Goal: Task Accomplishment & Management: Complete application form

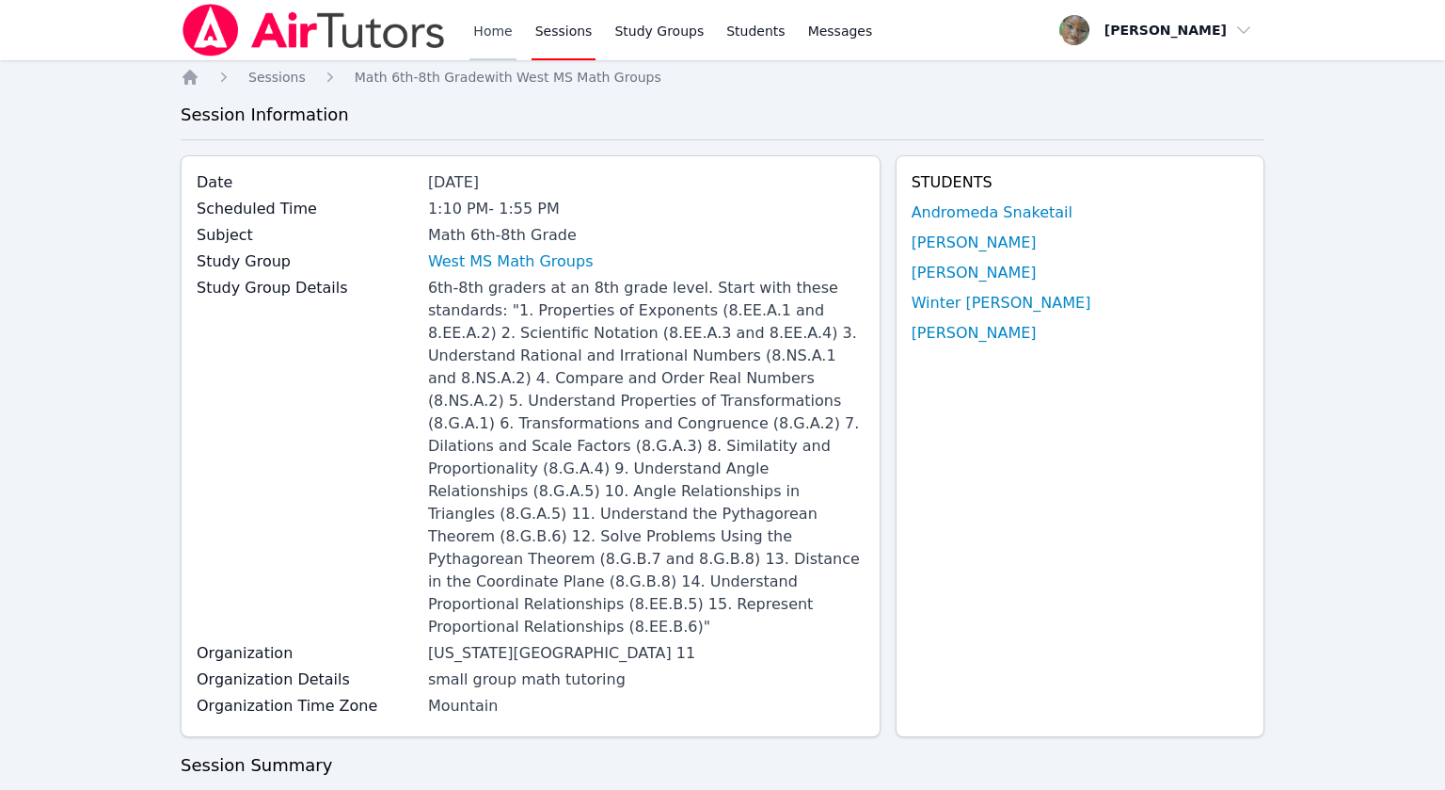
click at [508, 37] on link "Home" at bounding box center [493, 30] width 46 height 60
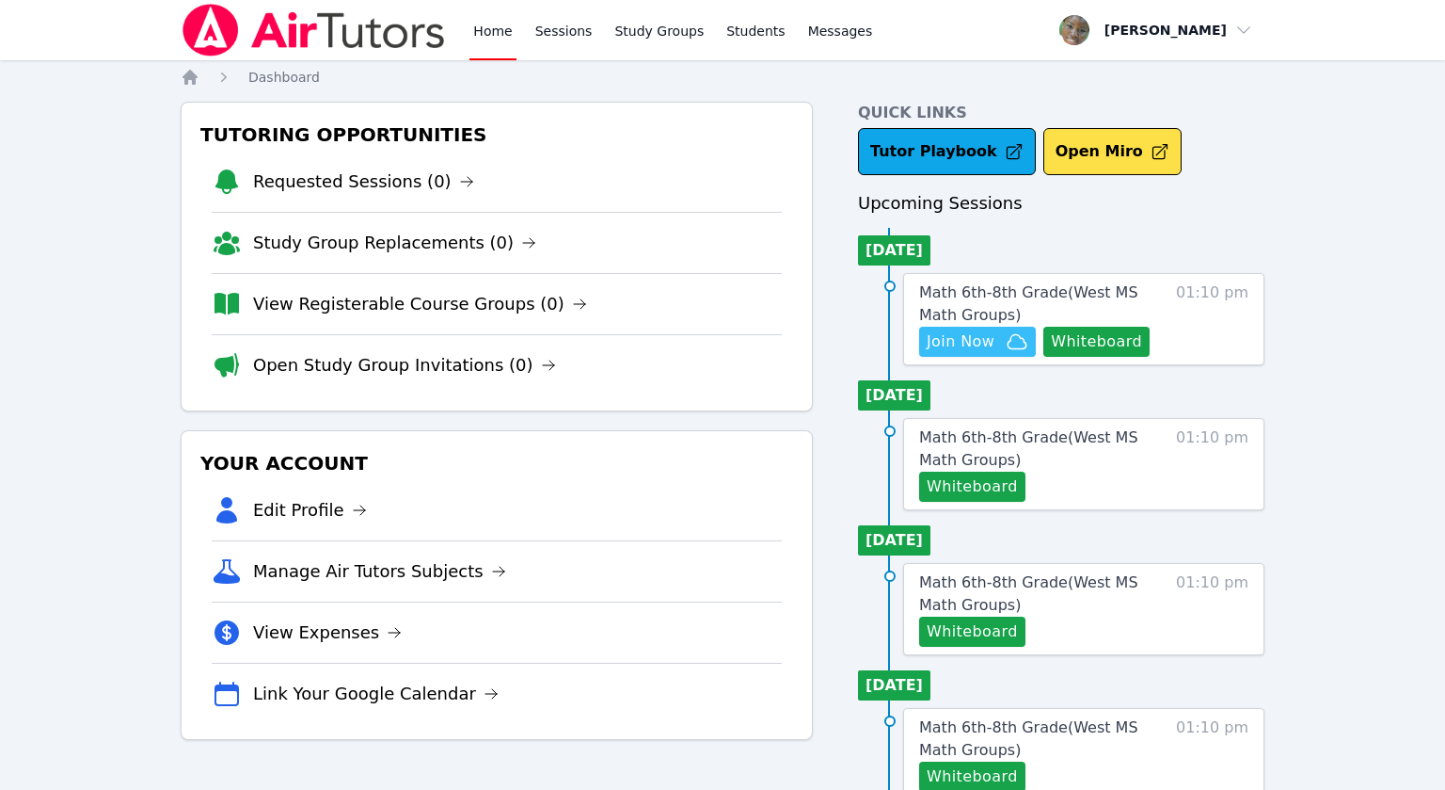
click at [969, 343] on span "Join Now" at bounding box center [961, 341] width 68 height 23
click at [1115, 294] on span "Math 6th-8th Grade ( West MS Math Groups )" at bounding box center [1028, 303] width 219 height 40
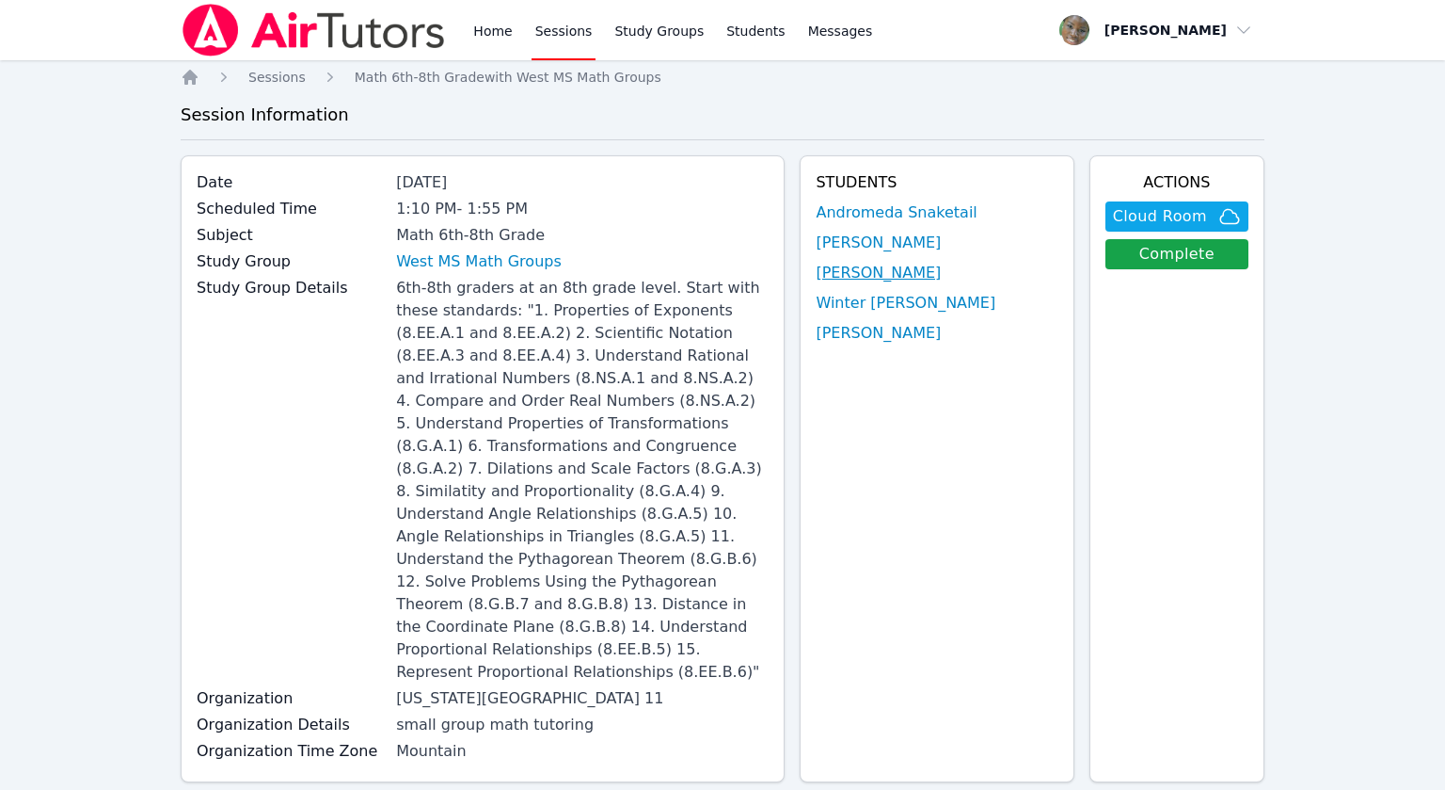
click at [882, 278] on link "[PERSON_NAME]" at bounding box center [878, 273] width 125 height 23
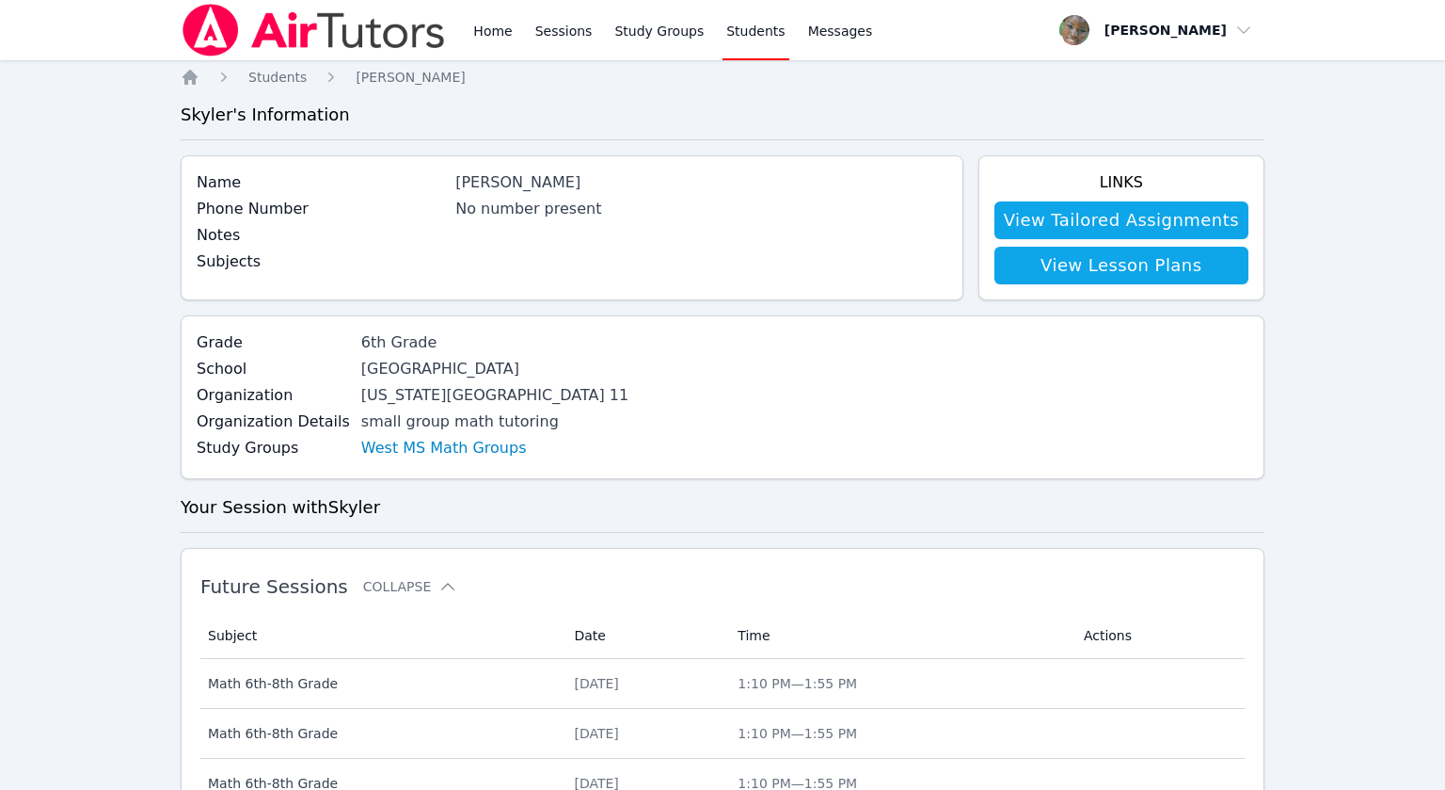
click at [528, 217] on div "No number present" at bounding box center [700, 209] width 491 height 23
click at [481, 174] on div "[PERSON_NAME]" at bounding box center [700, 182] width 491 height 23
click at [527, 184] on div "[PERSON_NAME]" at bounding box center [700, 182] width 491 height 23
click at [268, 78] on span "Students" at bounding box center [277, 77] width 58 height 15
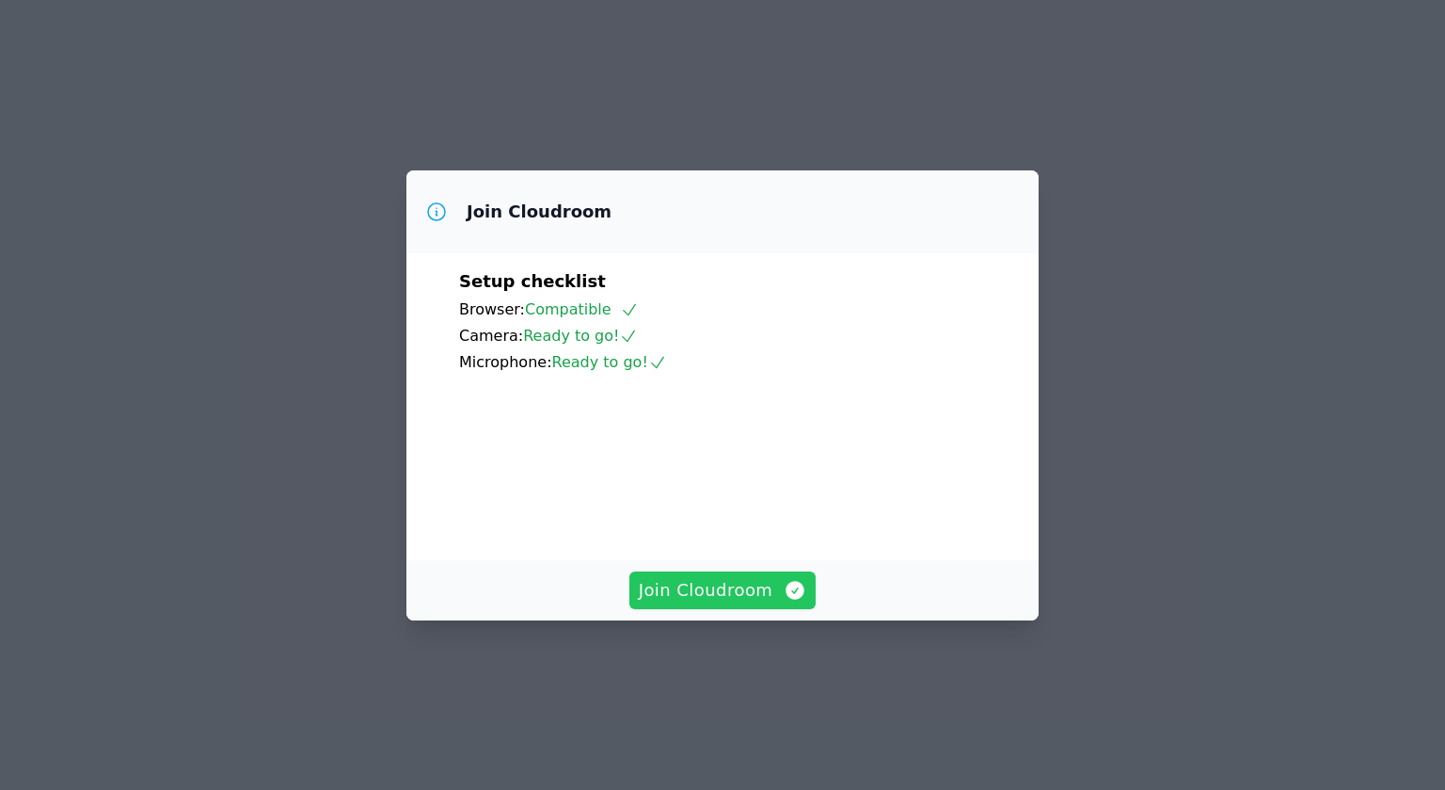
click at [710, 603] on span "Join Cloudroom" at bounding box center [723, 590] width 168 height 26
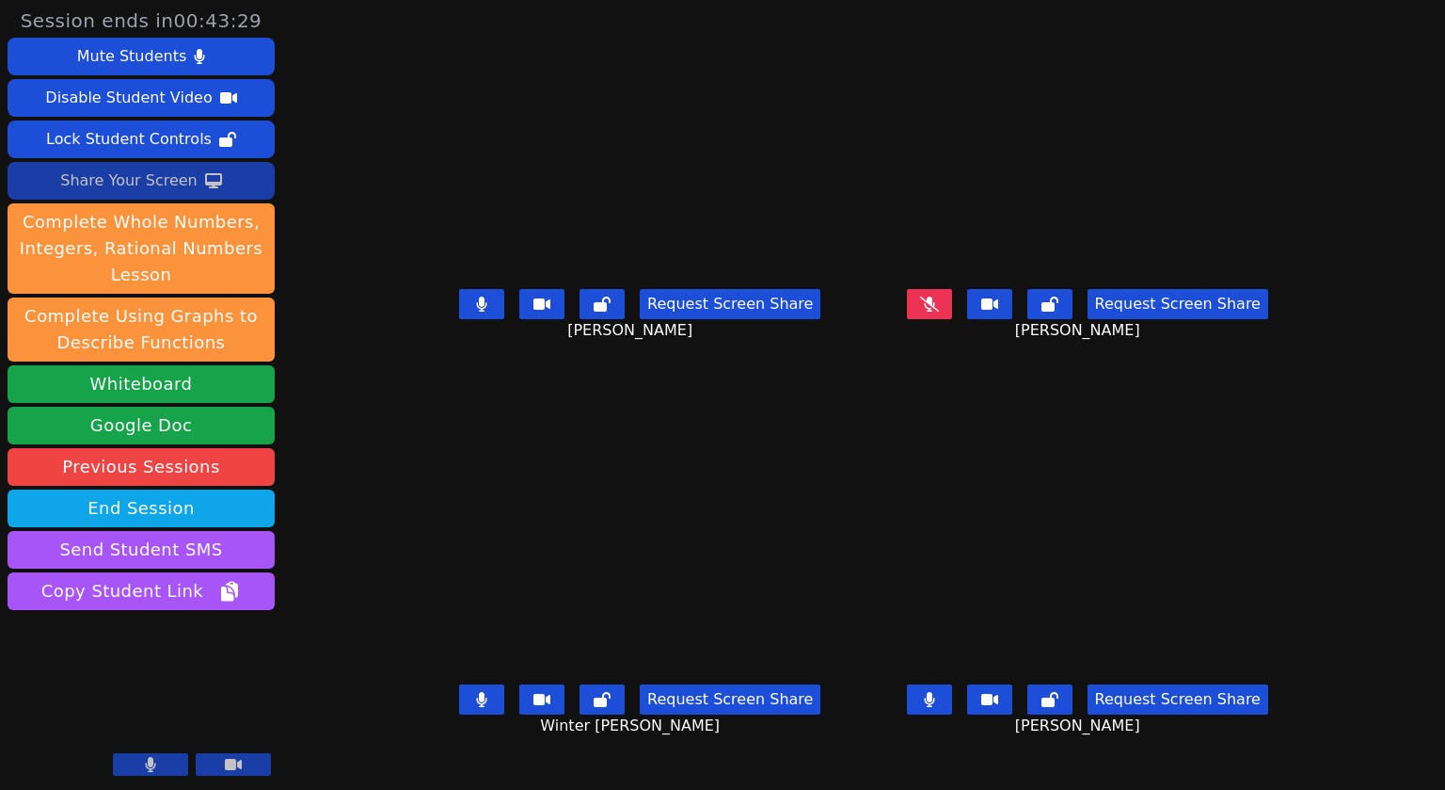
click at [130, 185] on div "Share Your Screen" at bounding box center [128, 181] width 137 height 30
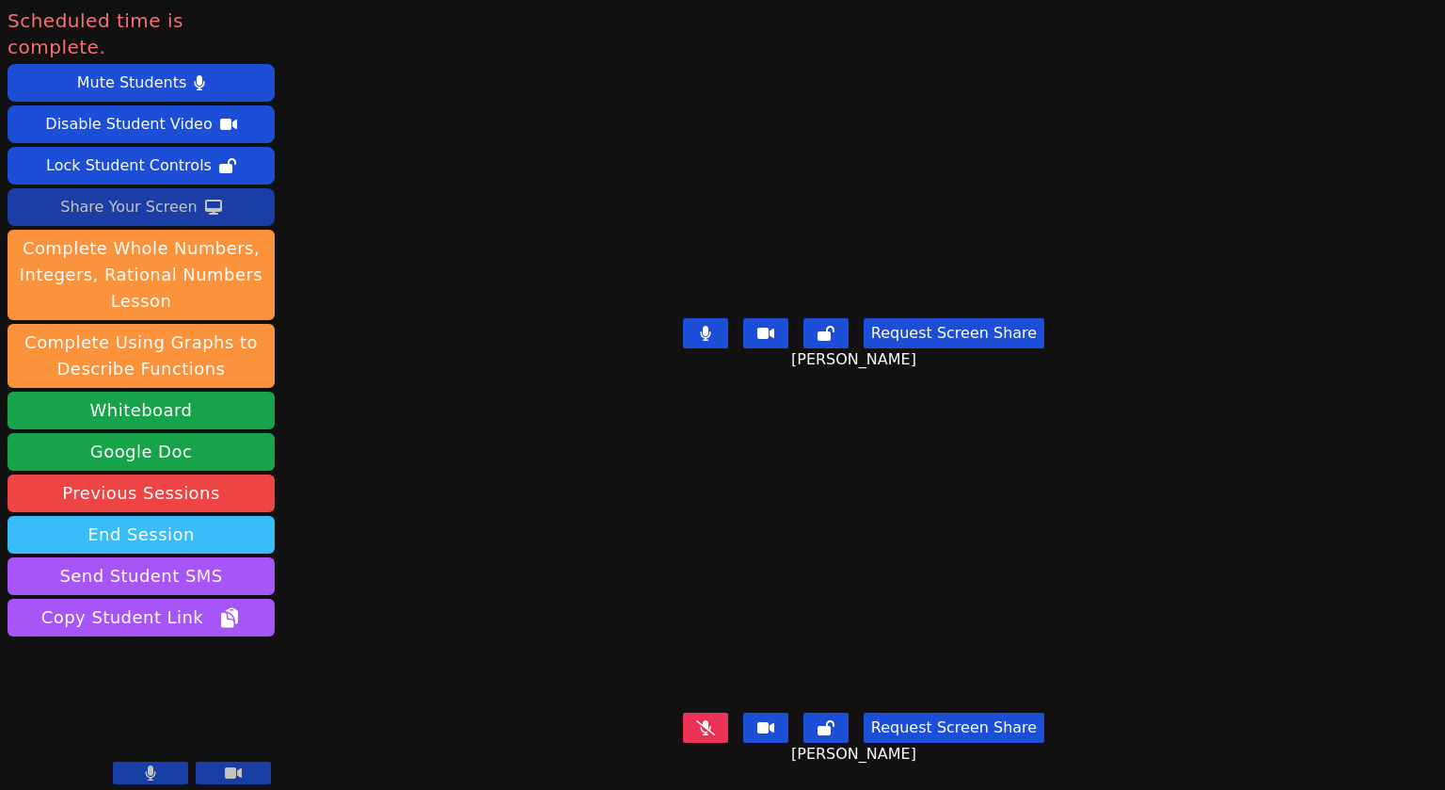
click at [167, 516] on button "End Session" at bounding box center [141, 535] width 267 height 38
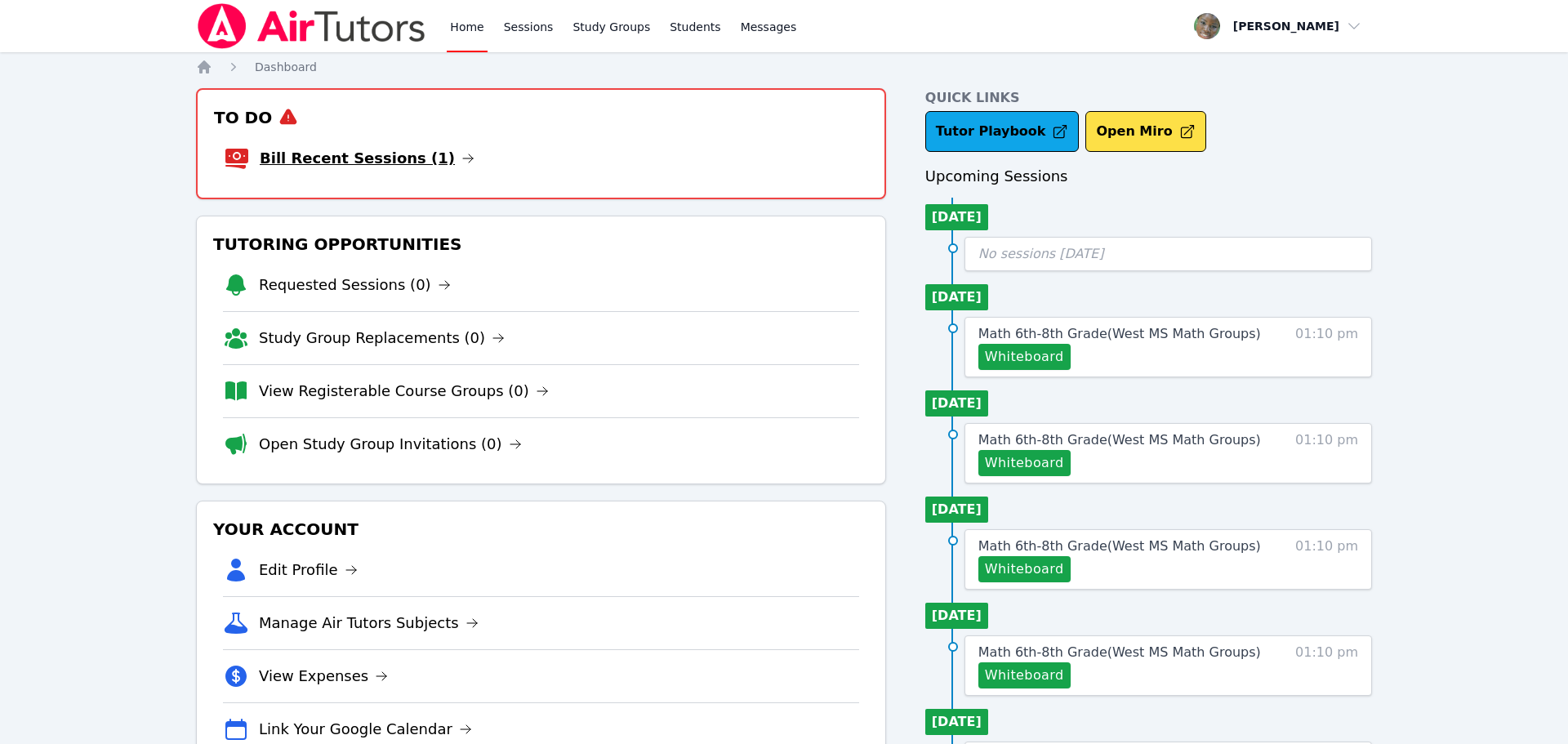
click at [423, 168] on link "Bill Recent Sessions (1)" at bounding box center [366, 158] width 214 height 23
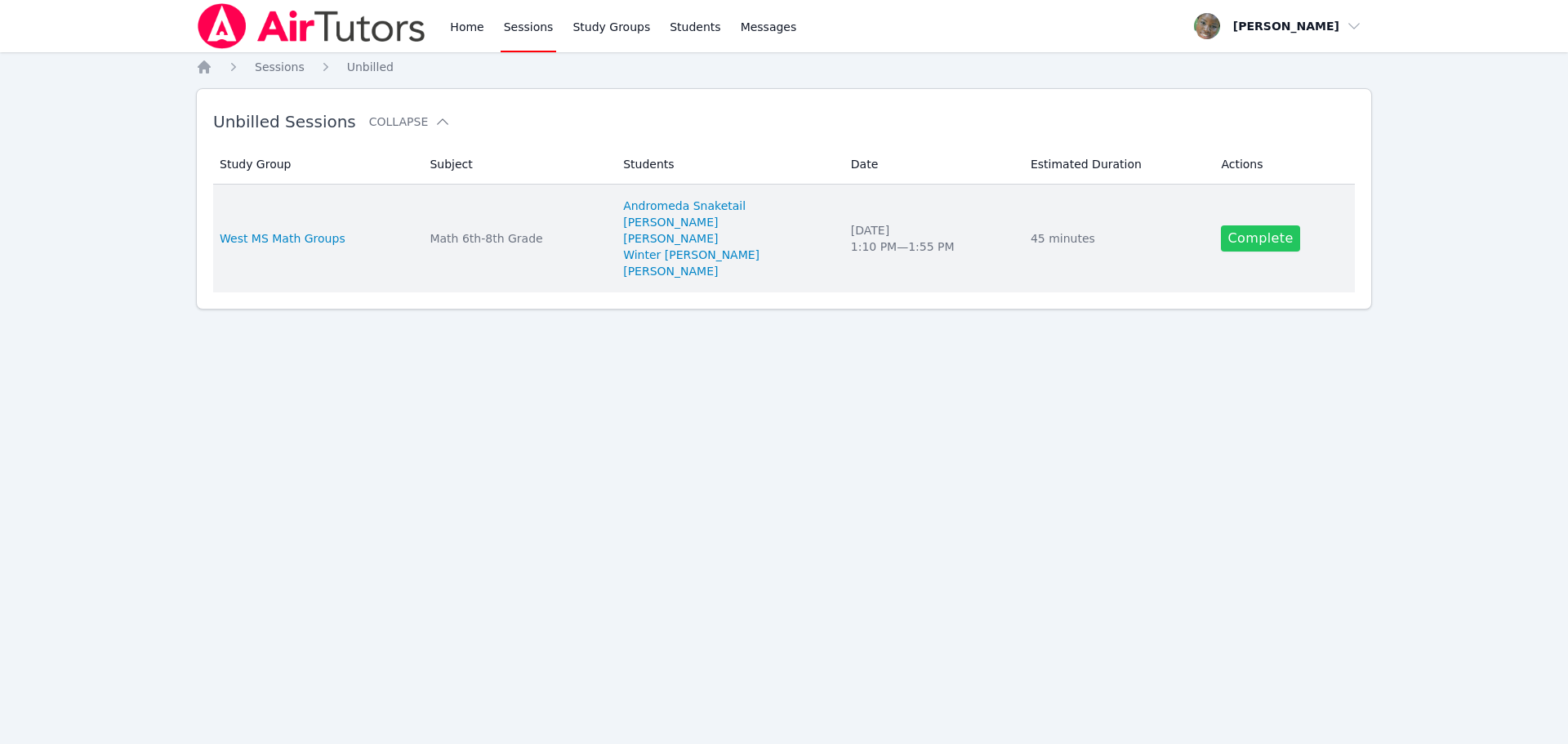
click at [1256, 240] on link "Complete" at bounding box center [1260, 239] width 78 height 26
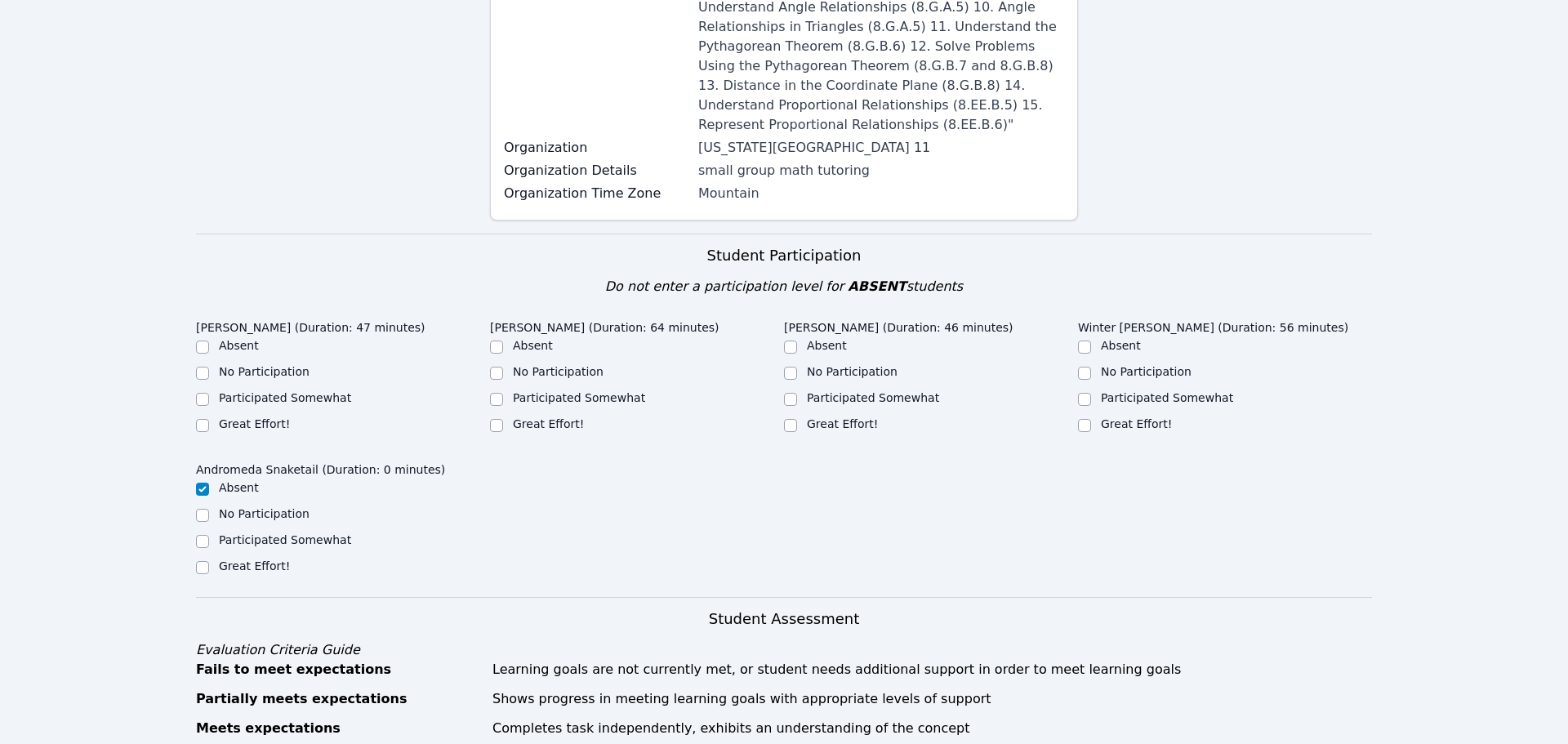
scroll to position [459, 0]
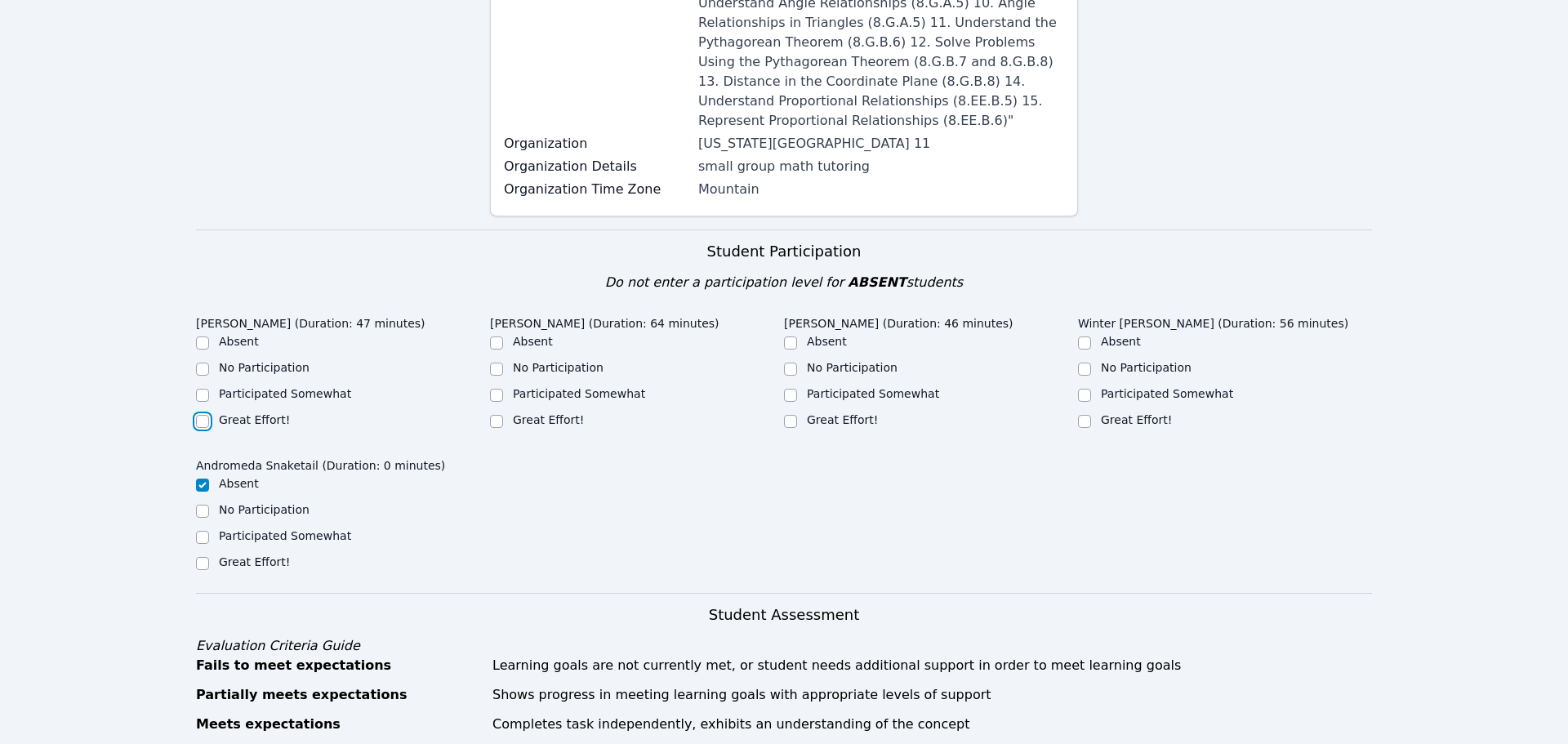
click at [203, 415] on input "Great Effort!" at bounding box center [202, 421] width 13 height 13
checkbox input "true"
click at [496, 415] on input "Great Effort!" at bounding box center [496, 421] width 13 height 13
checkbox input "true"
click at [793, 415] on input "Great Effort!" at bounding box center [790, 421] width 13 height 13
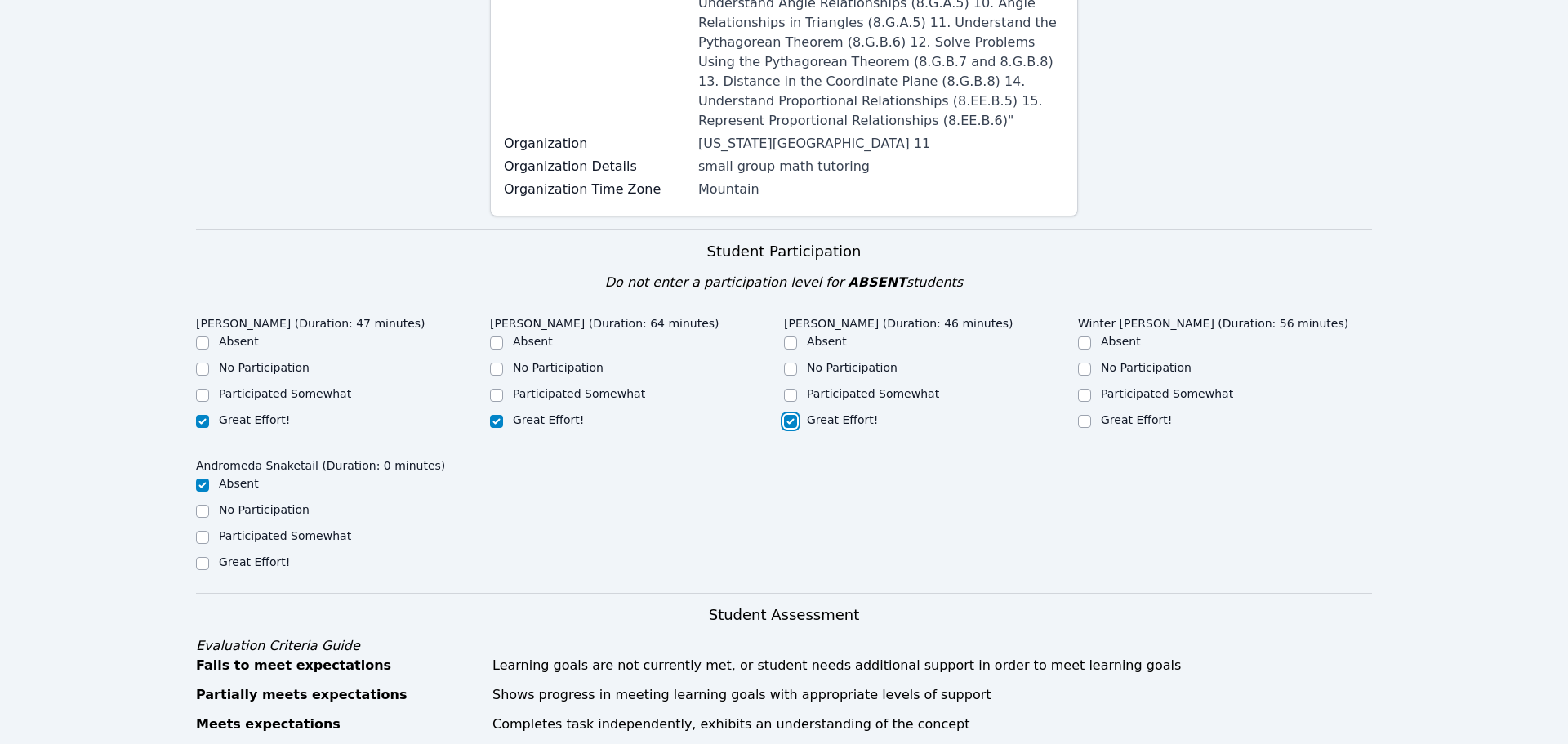
checkbox input "true"
click at [1088, 415] on input "Great Effort!" at bounding box center [1084, 421] width 13 height 13
checkbox input "true"
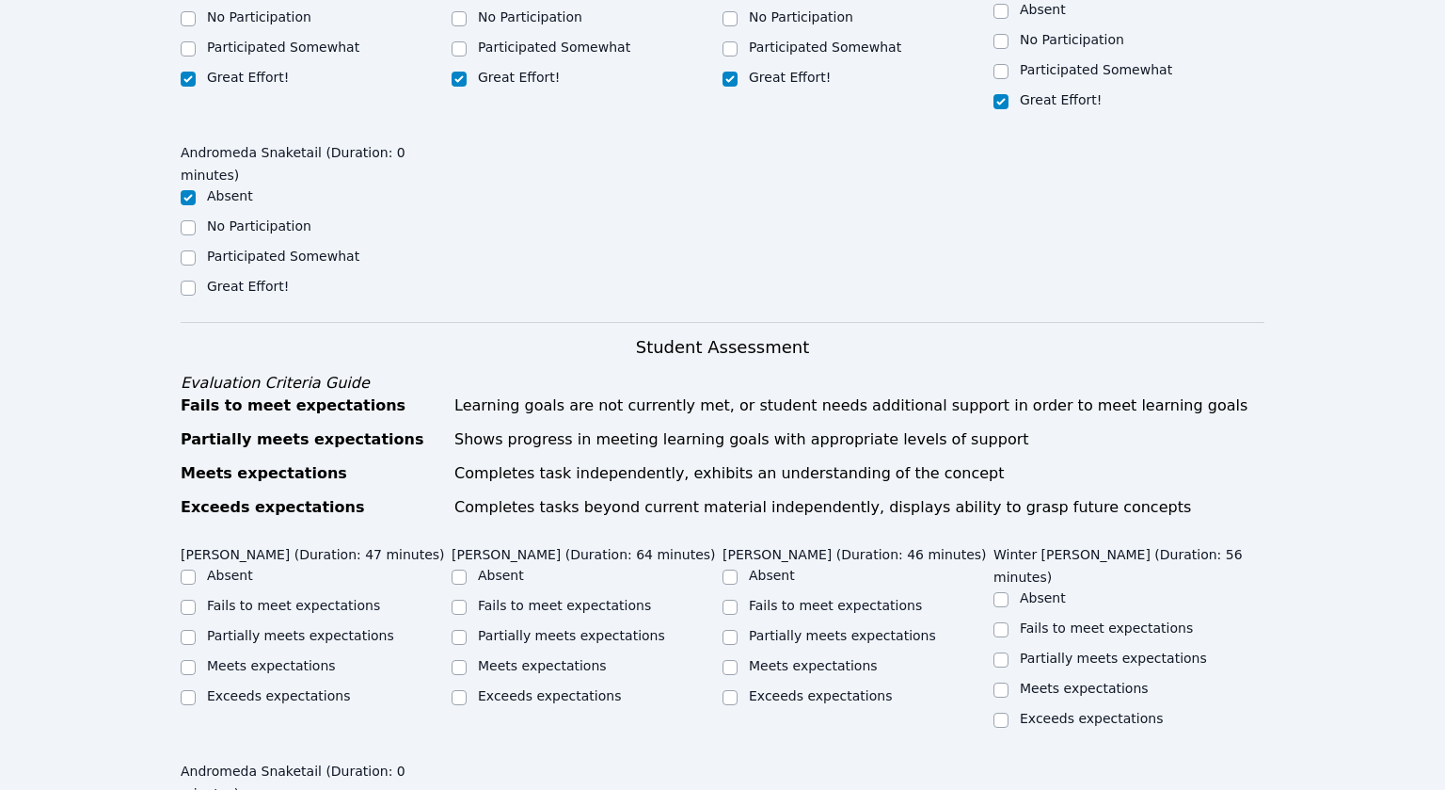
scroll to position [1073, 0]
click at [187, 688] on input "Exceeds expectations" at bounding box center [188, 695] width 15 height 15
checkbox input "true"
click at [468, 684] on div "Exceeds expectations" at bounding box center [587, 695] width 271 height 23
click at [458, 688] on input "Exceeds expectations" at bounding box center [459, 695] width 15 height 15
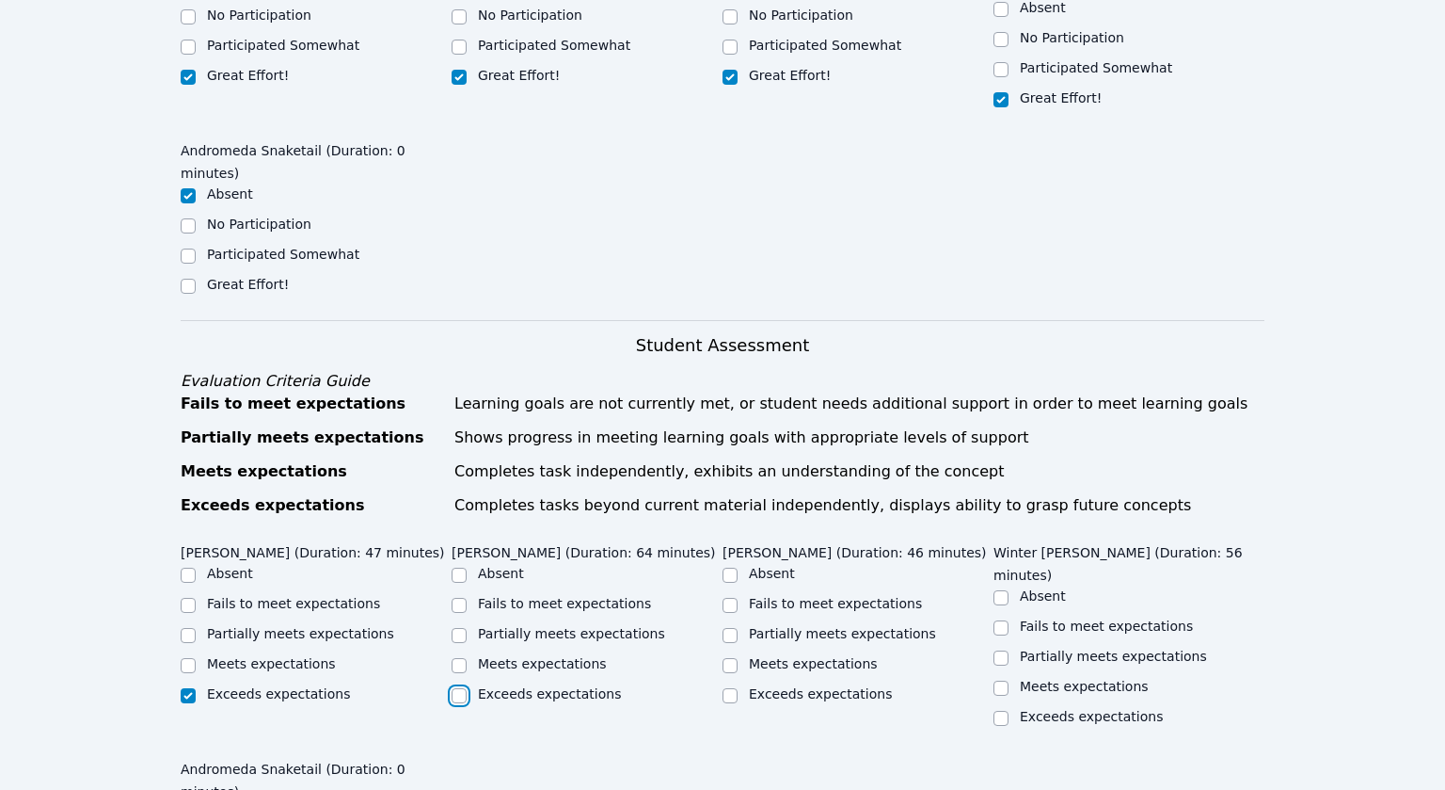
checkbox input "true"
click at [455, 658] on input "Meets expectations" at bounding box center [459, 665] width 15 height 15
checkbox input "true"
checkbox input "false"
click at [728, 658] on input "Meets expectations" at bounding box center [730, 665] width 15 height 15
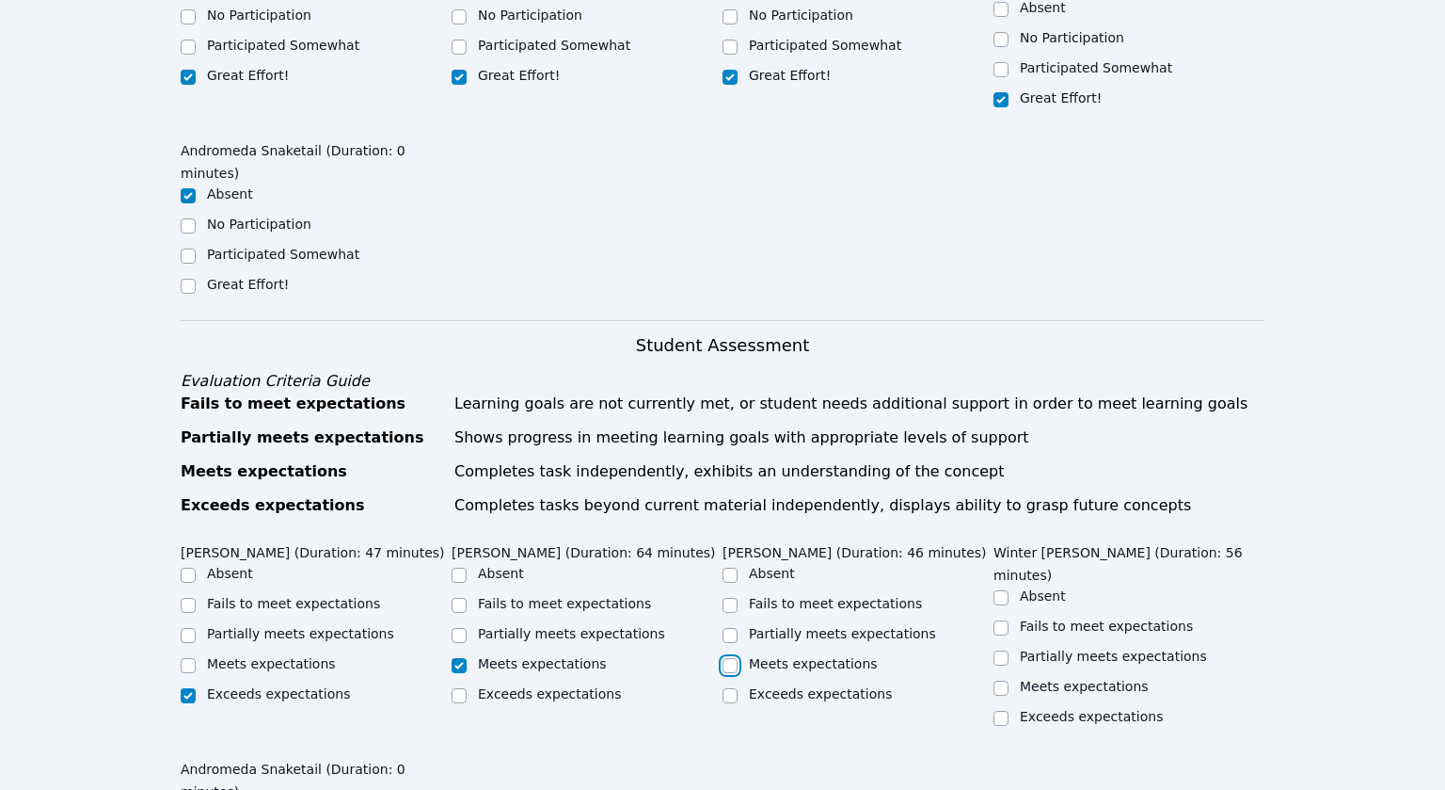
checkbox input "true"
click at [461, 684] on div at bounding box center [459, 695] width 15 height 23
click at [460, 688] on input "Exceeds expectations" at bounding box center [459, 695] width 15 height 15
checkbox input "true"
checkbox input "false"
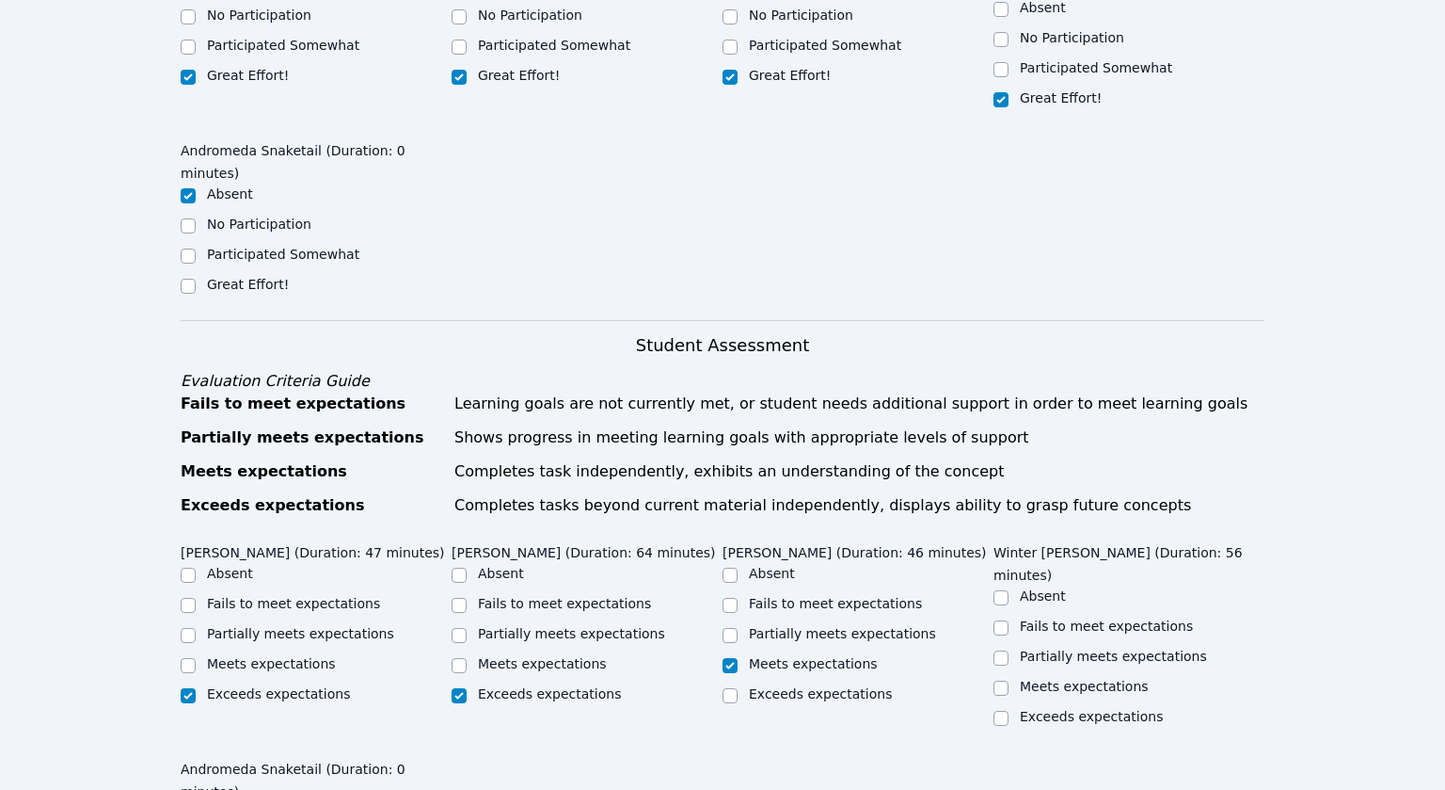
click at [730, 624] on div at bounding box center [730, 635] width 15 height 23
click at [730, 628] on input "Partially meets expectations" at bounding box center [730, 635] width 15 height 15
checkbox input "true"
checkbox input "false"
click at [1006, 650] on input "Partially meets expectations" at bounding box center [1001, 657] width 15 height 15
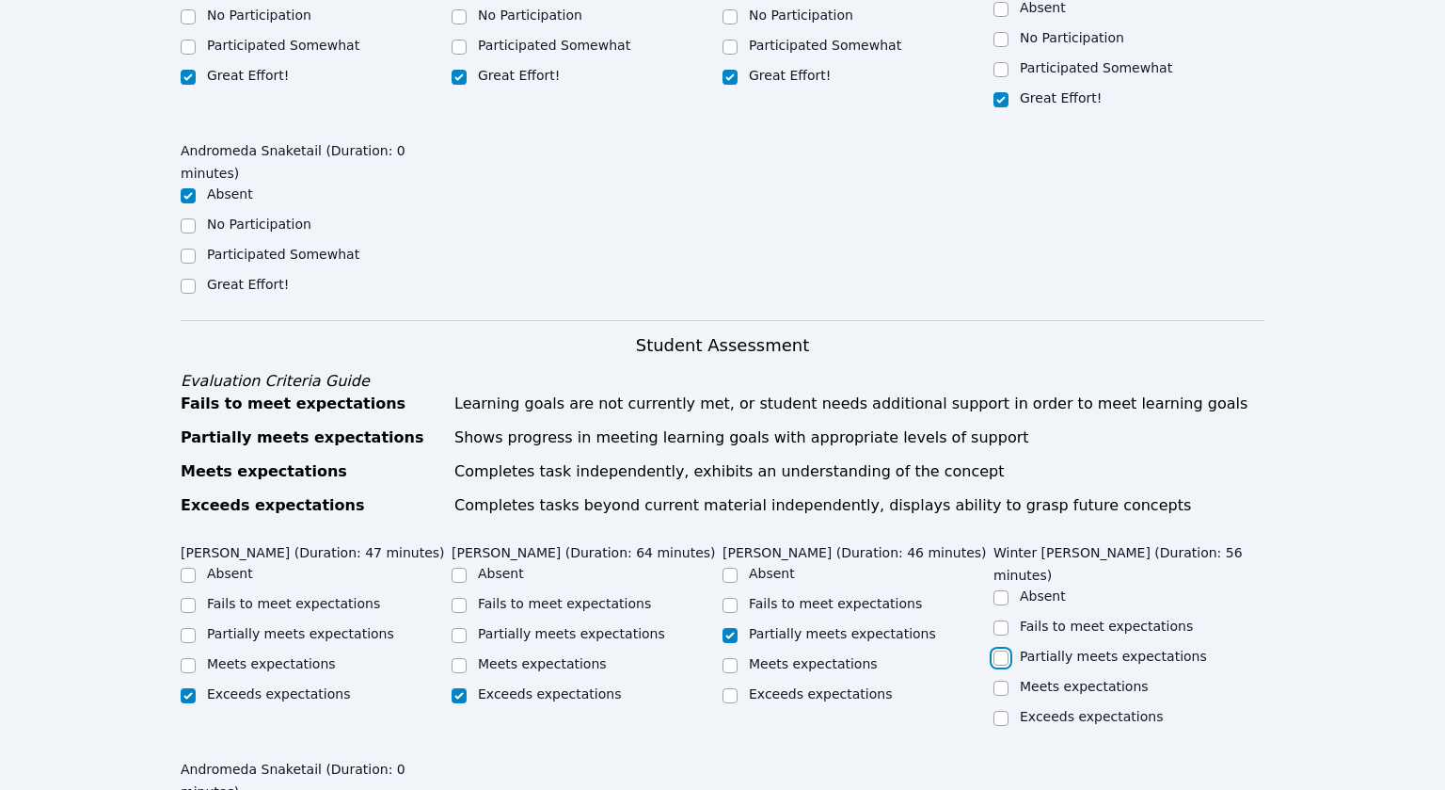
checkbox input "true"
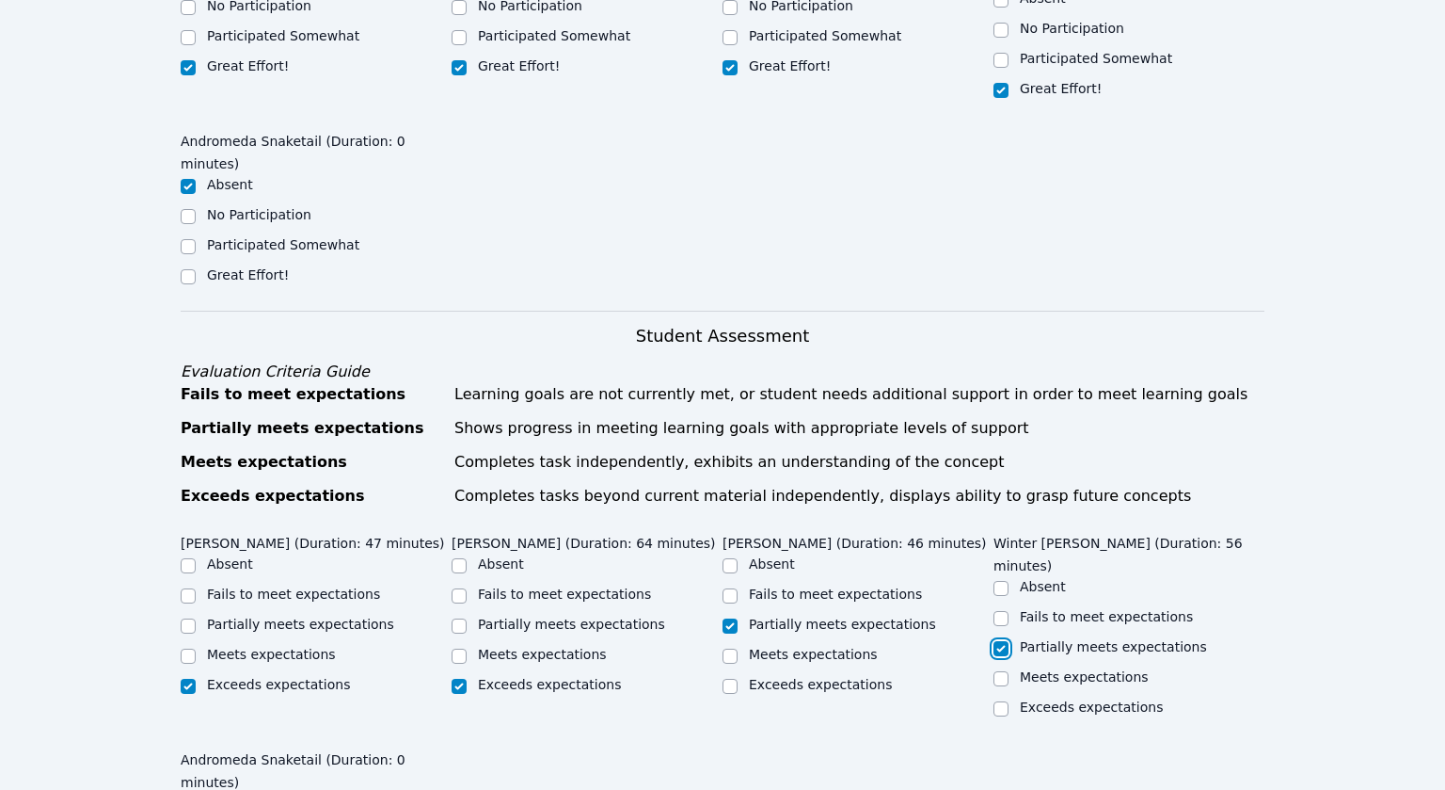
scroll to position [1102, 0]
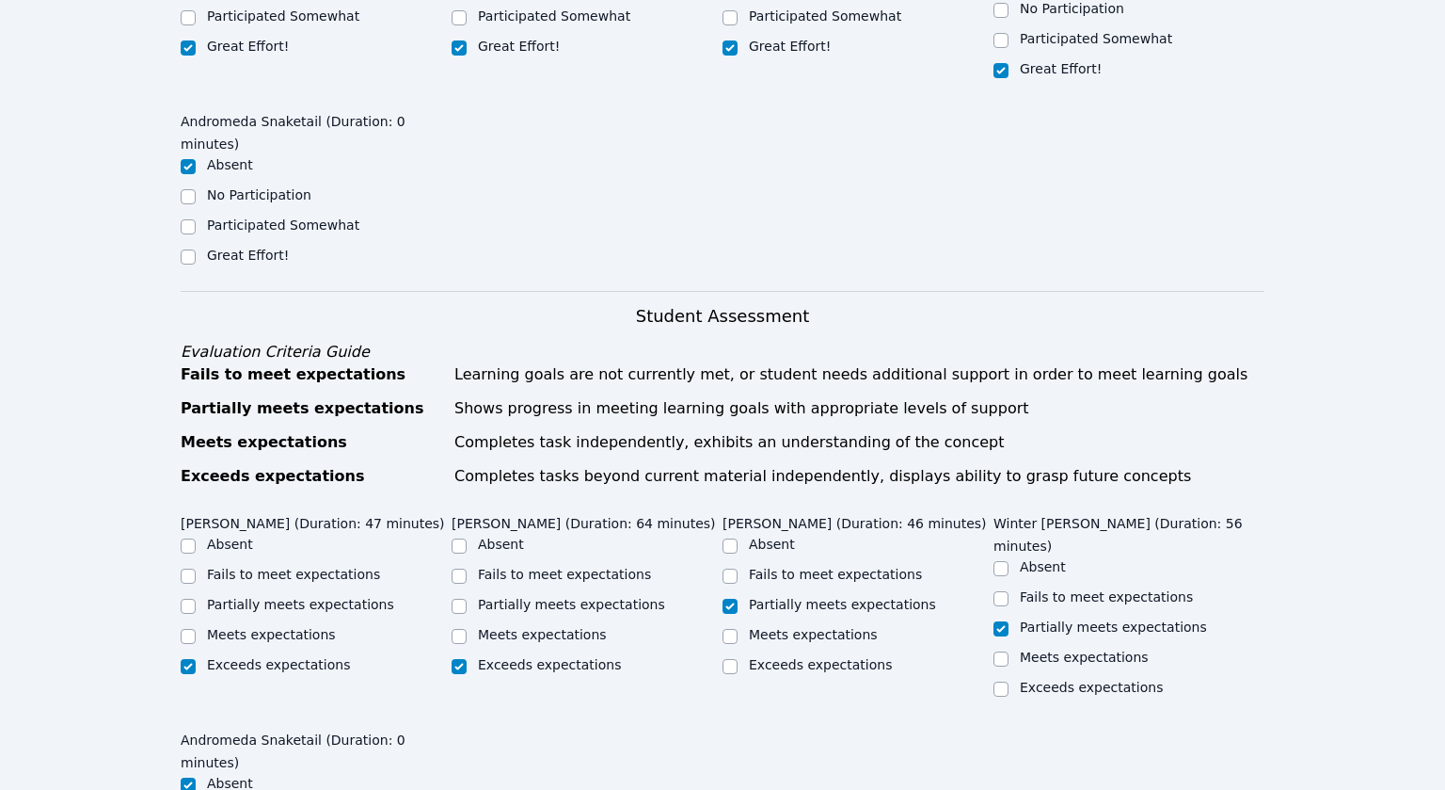
click at [616, 583] on div "Jeremiah Cosby (Duration: 47 minutes) Absent Fails to meet expectations Partial…" at bounding box center [723, 722] width 1084 height 433
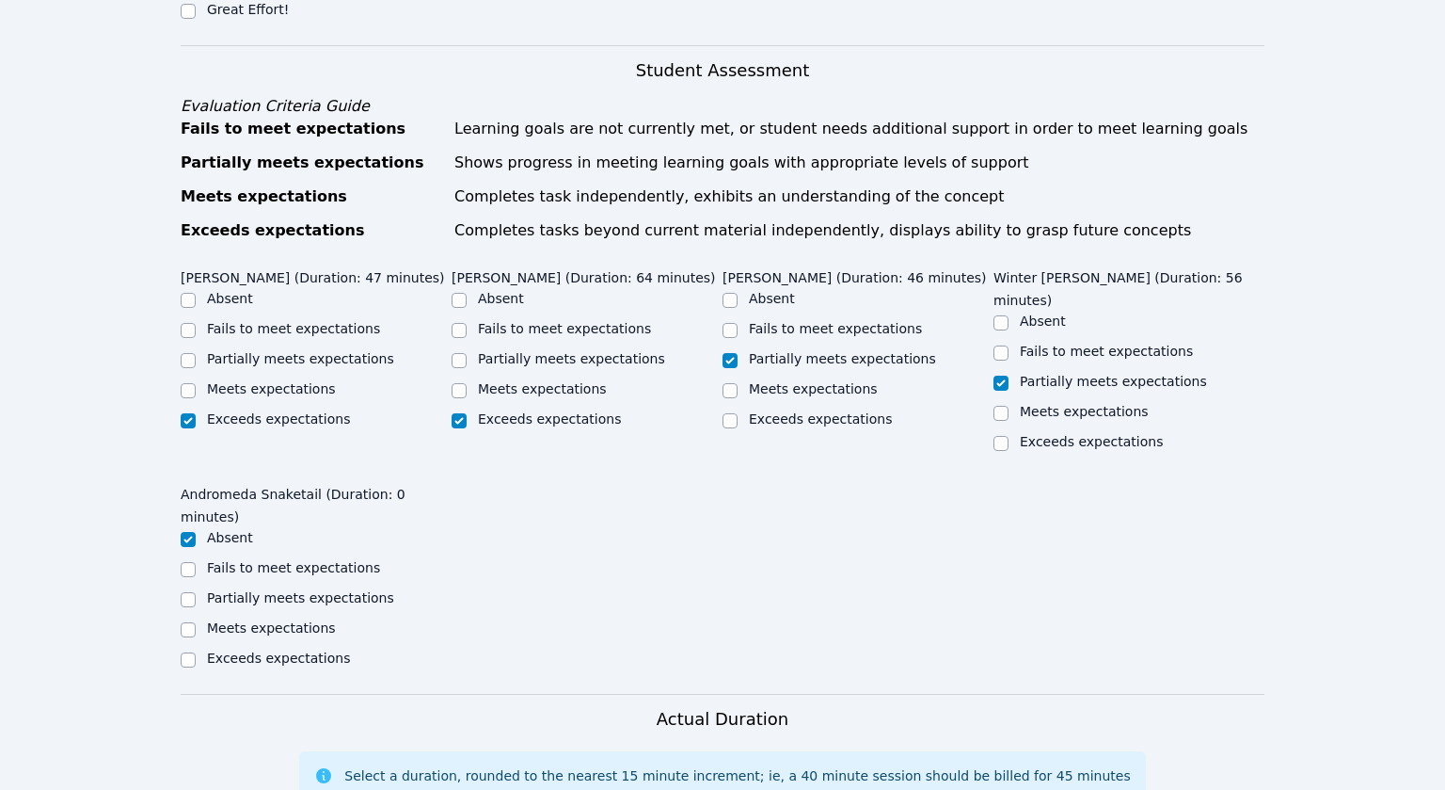
scroll to position [1349, 0]
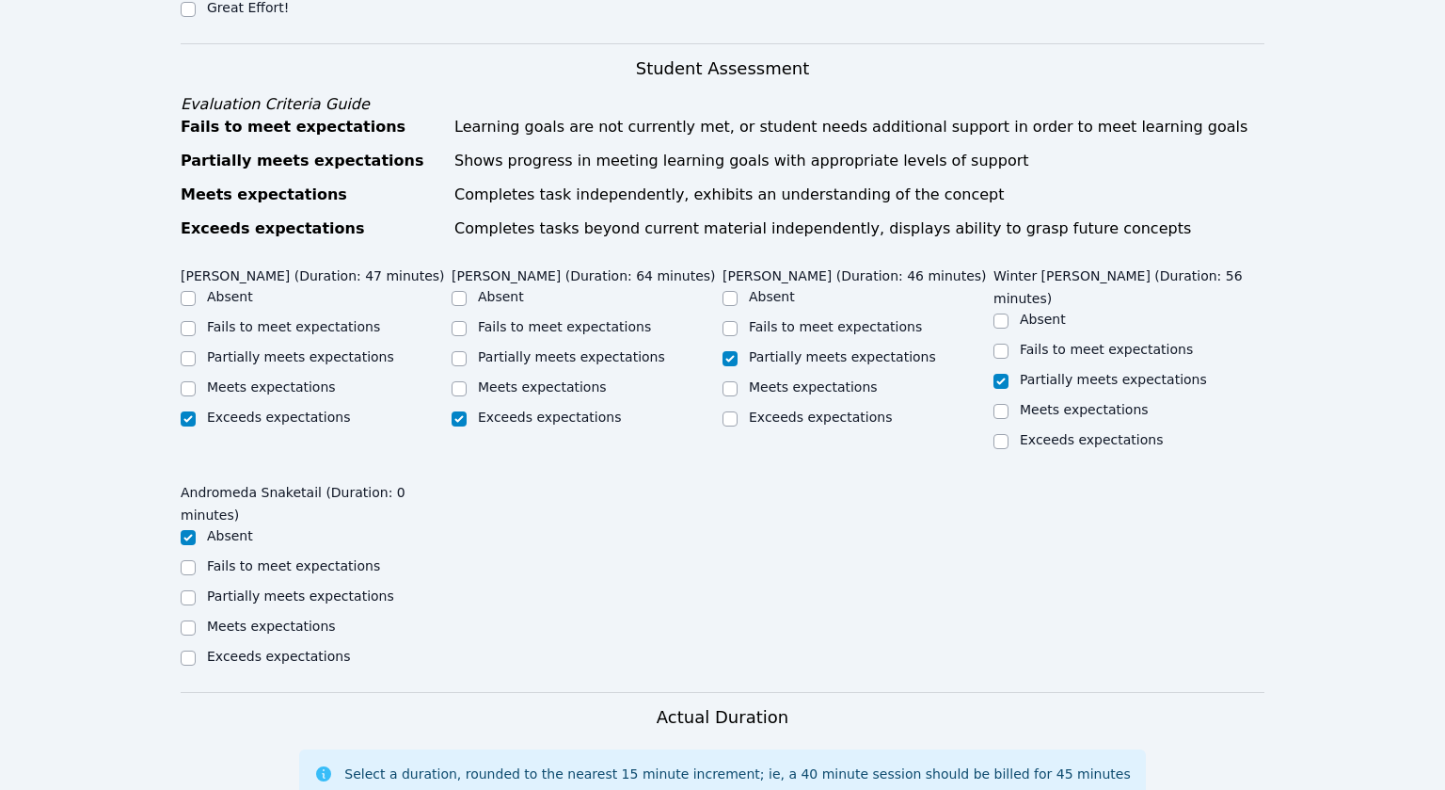
click at [521, 424] on form "Student Participation Do not enter a participation level for ABSENT students Je…" at bounding box center [723, 512] width 1084 height 1866
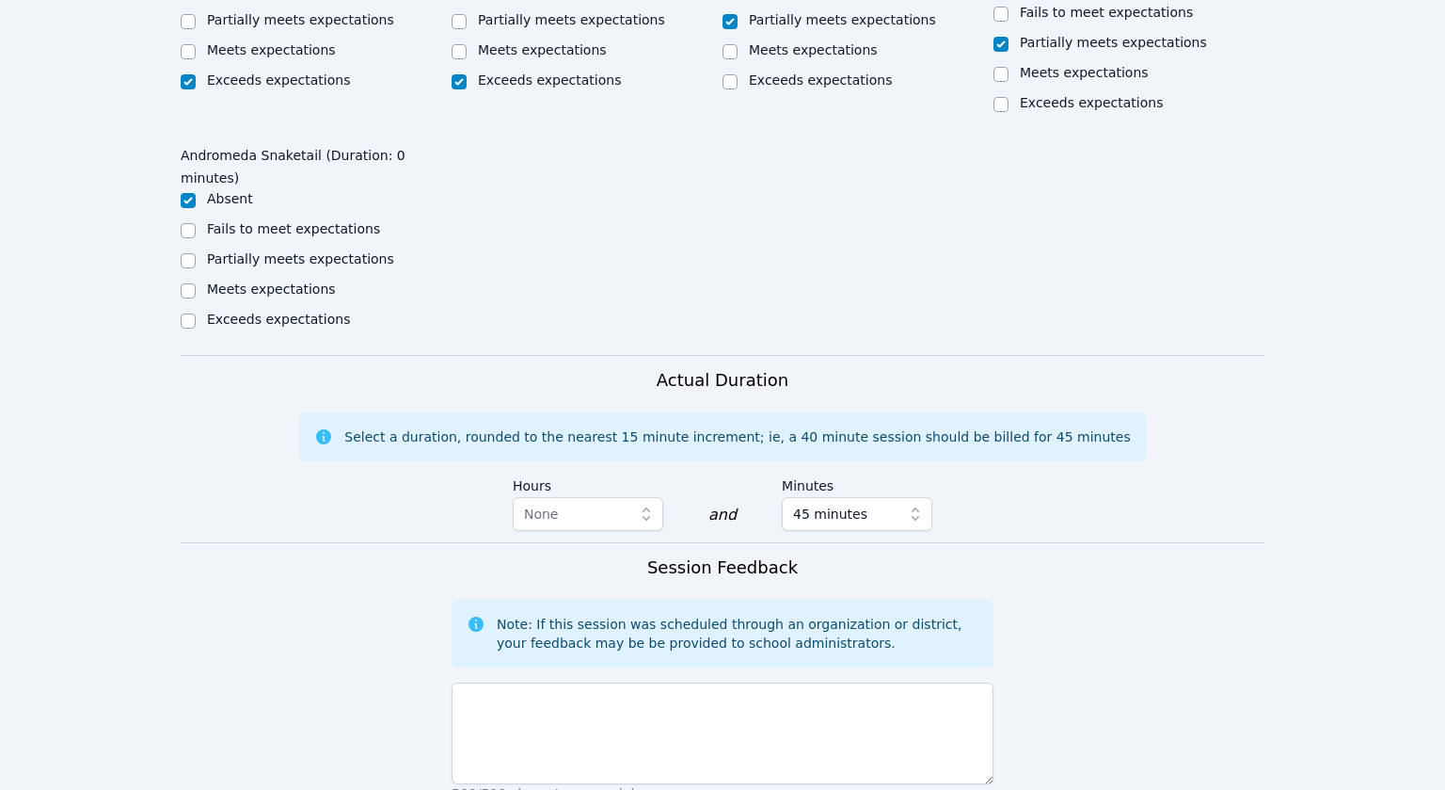
scroll to position [1700, 0]
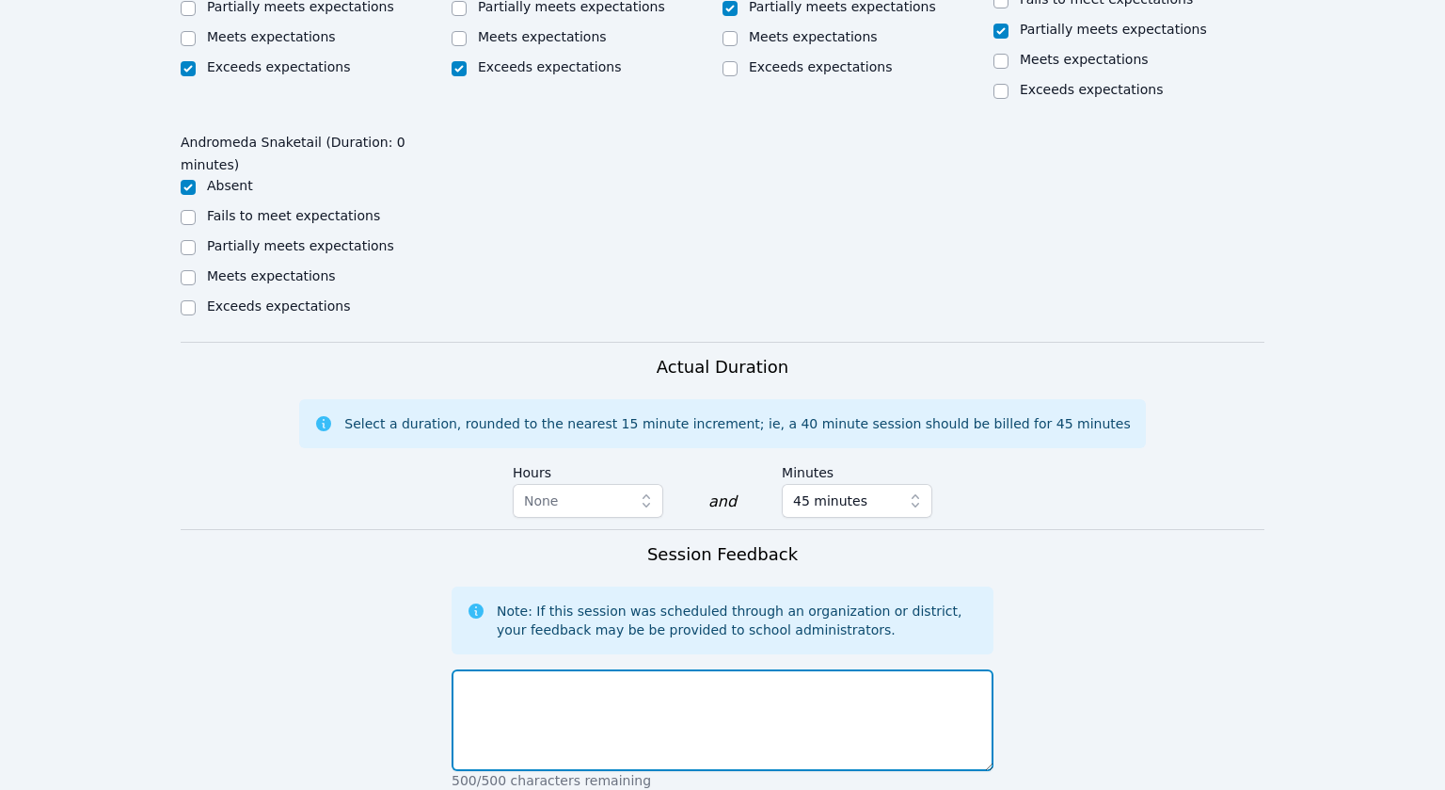
click at [519, 669] on textarea at bounding box center [723, 720] width 542 height 102
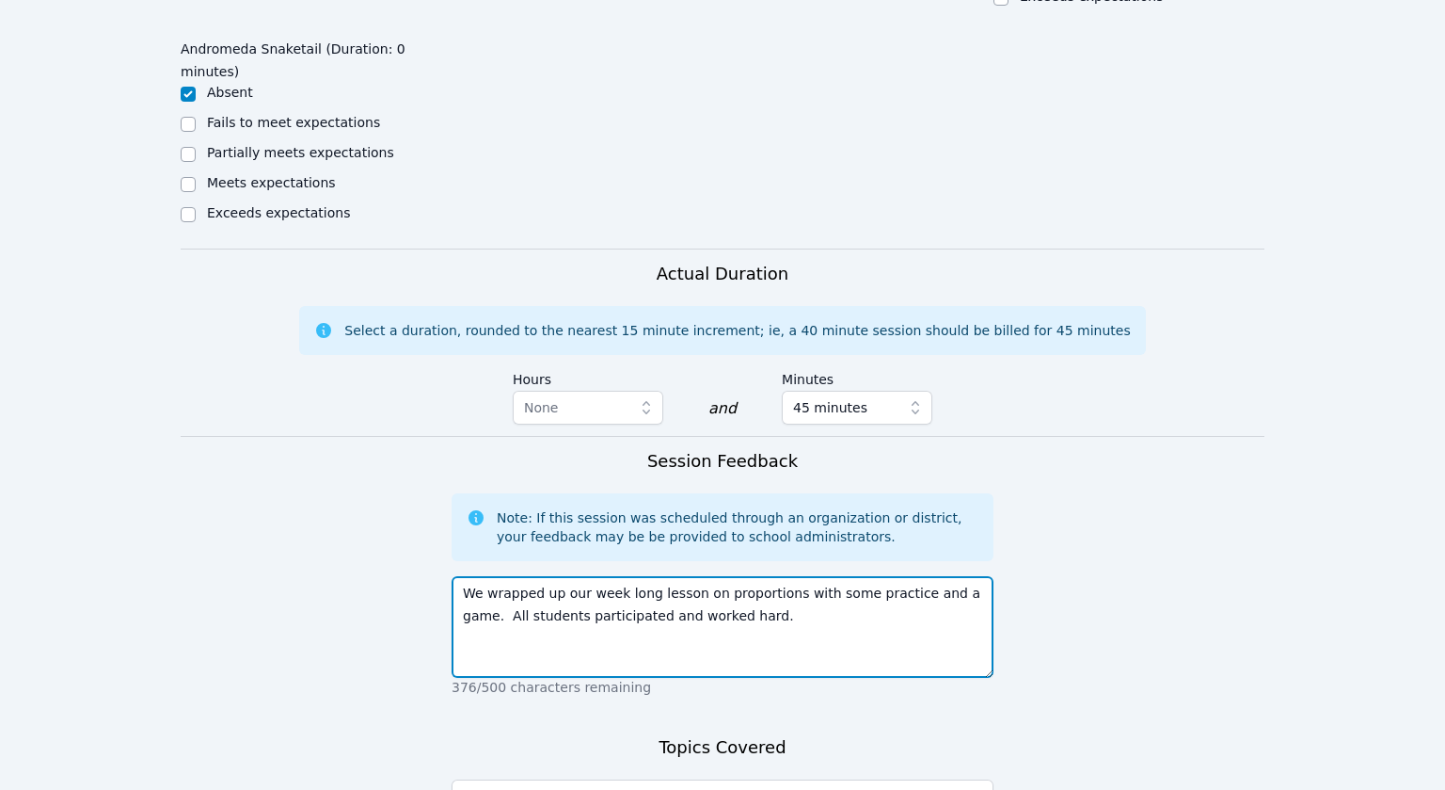
scroll to position [1876, 0]
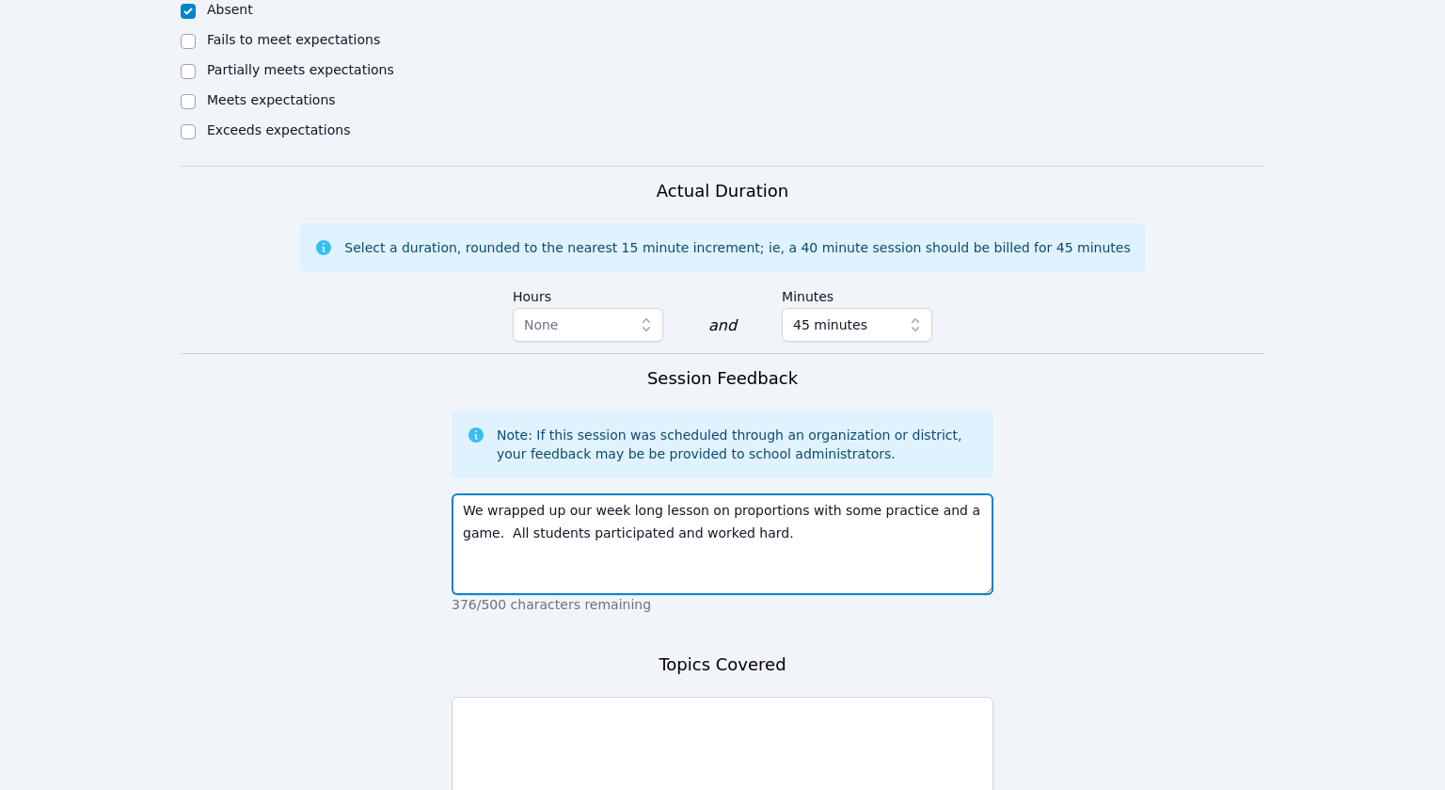
type textarea "We wrapped up our week long lesson on proportions with some practice and a game…"
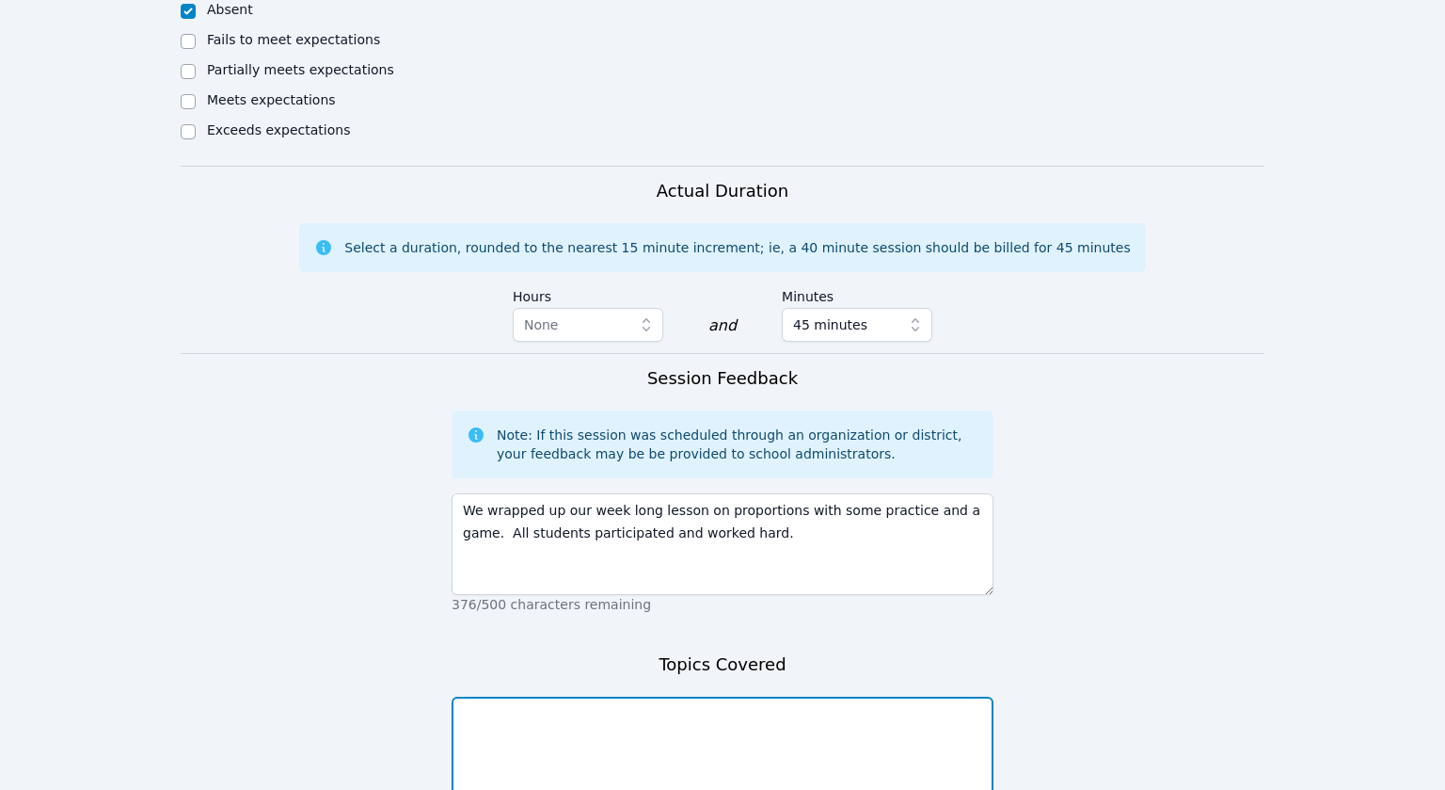
click at [603, 696] on textarea at bounding box center [723, 747] width 542 height 102
type textarea "Proportions"
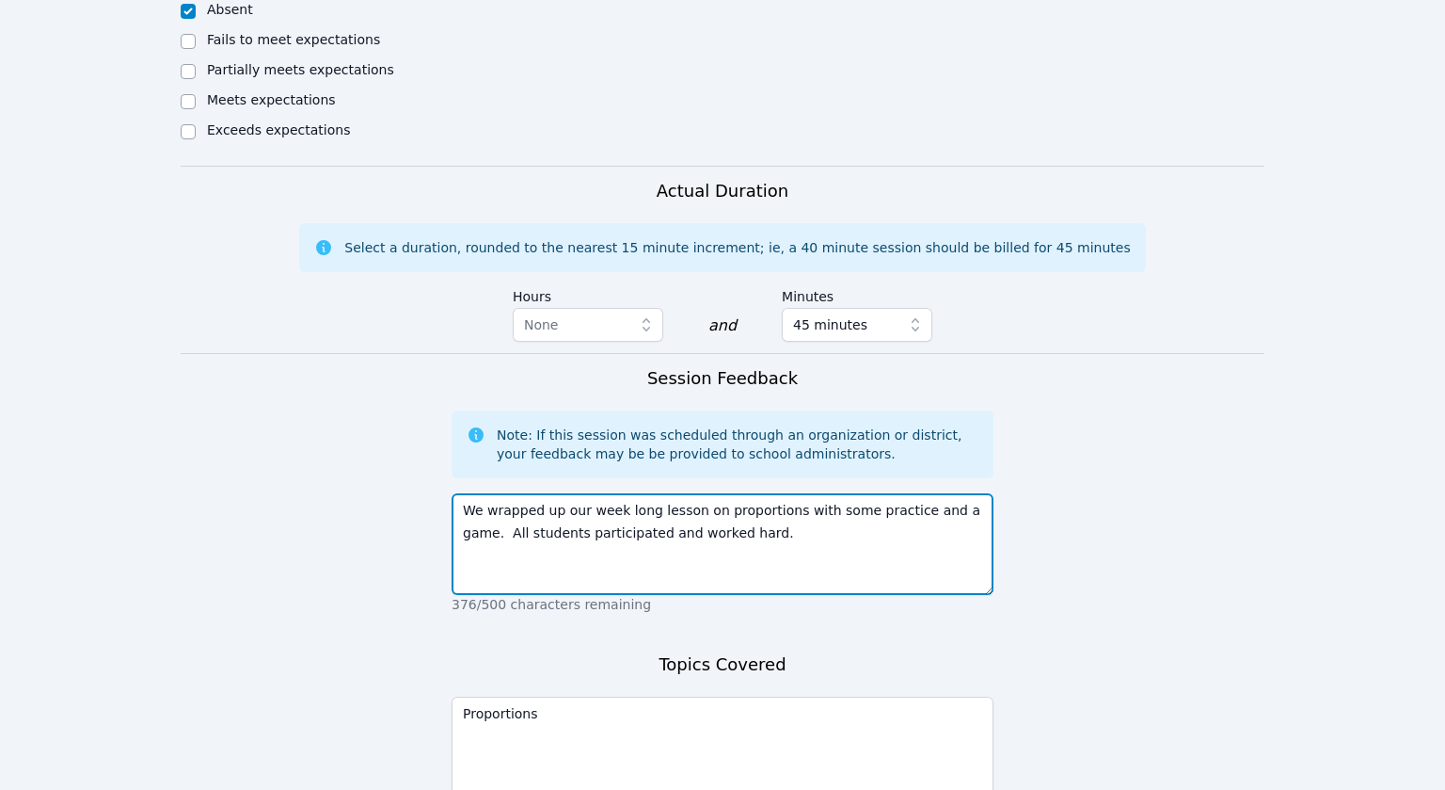
drag, startPoint x: 837, startPoint y: 327, endPoint x: 952, endPoint y: 327, distance: 115.8
click at [952, 493] on textarea "We wrapped up our week long lesson on proportions with some practice and a game…" at bounding box center [723, 544] width 542 height 102
click at [698, 493] on textarea "We wrapped up our week long lesson on proportions by reviewing some of the more…" at bounding box center [723, 544] width 542 height 102
type textarea "We wrapped up our week long lesson on proportions by reviewing some of the more…"
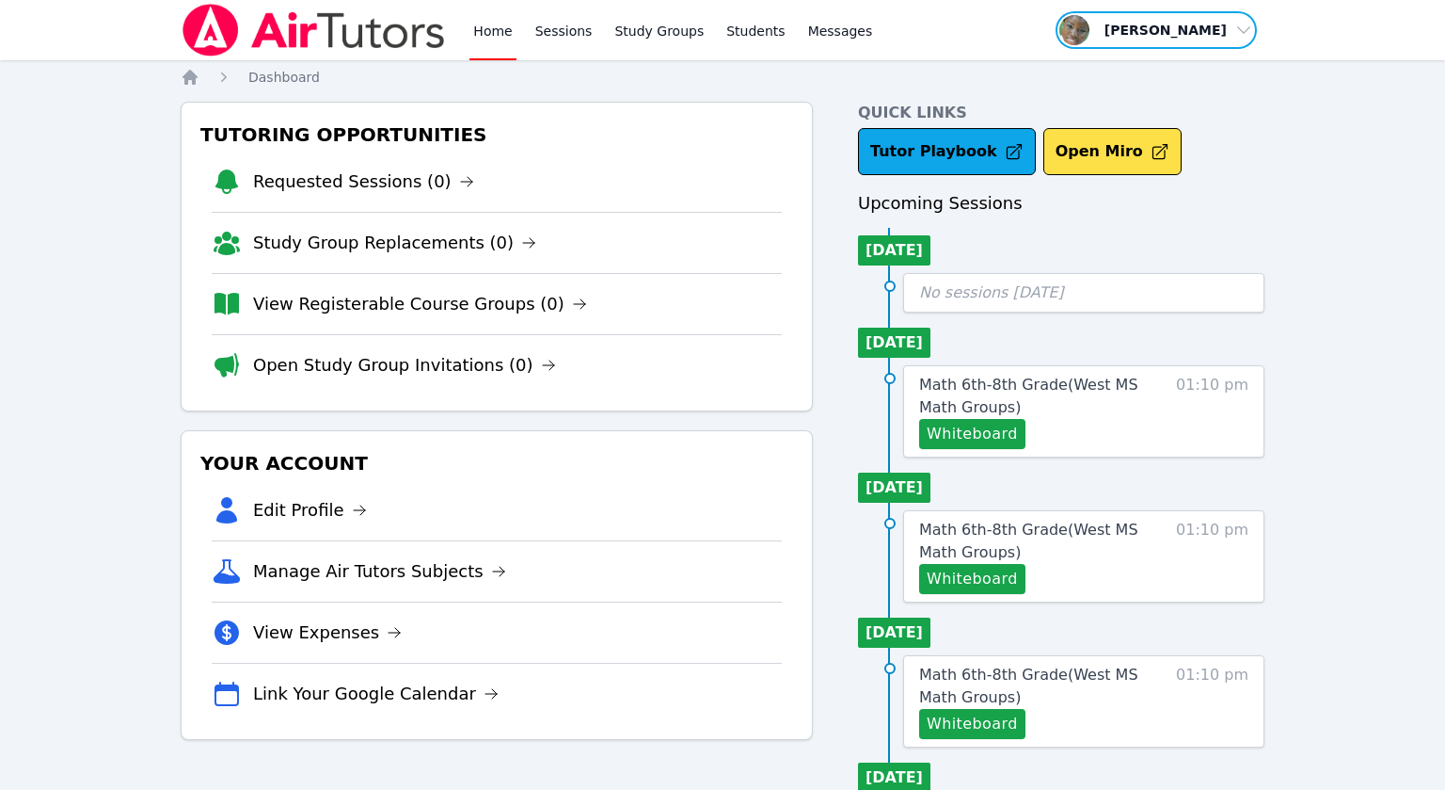
click at [1253, 33] on span "button" at bounding box center [1156, 29] width 205 height 41
